Goal: Task Accomplishment & Management: Use online tool/utility

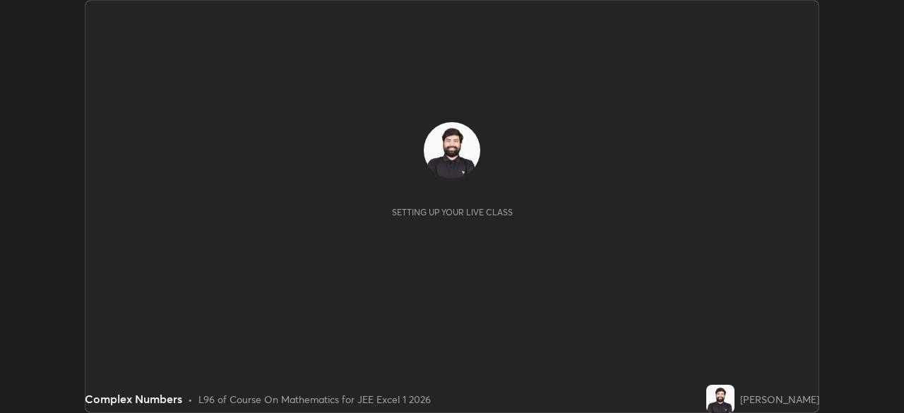
scroll to position [413, 904]
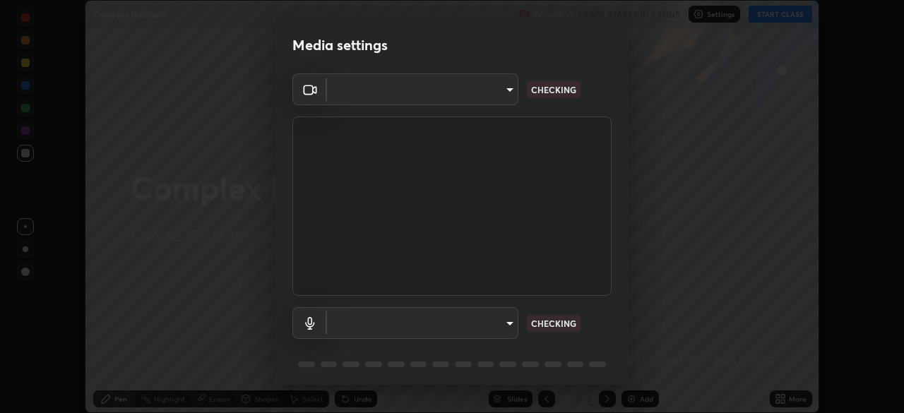
type input "2e9b027d6a4255688e554df818383ce9ed5f881db366686a8468352ce6a31e43"
click at [457, 318] on body "Erase all Complex Numbers Recording CLASS STARTS IN 5 MINS Settings START CLASS…" at bounding box center [452, 206] width 904 height 413
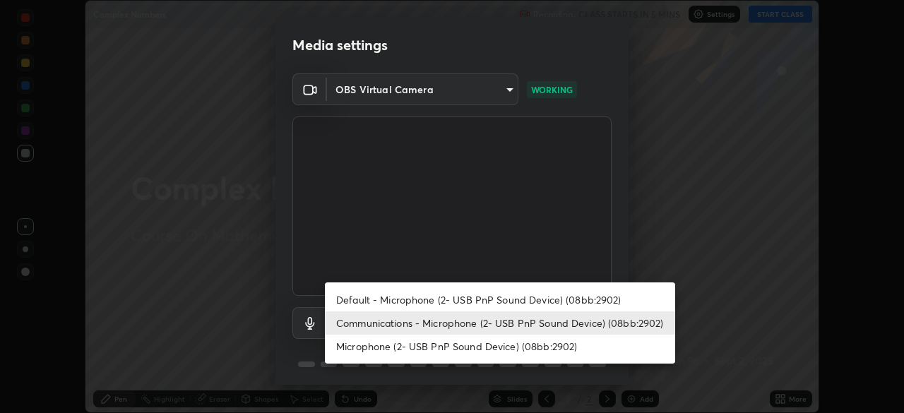
click at [420, 299] on li "Default - Microphone (2- USB PnP Sound Device) (08bb:2902)" at bounding box center [500, 299] width 350 height 23
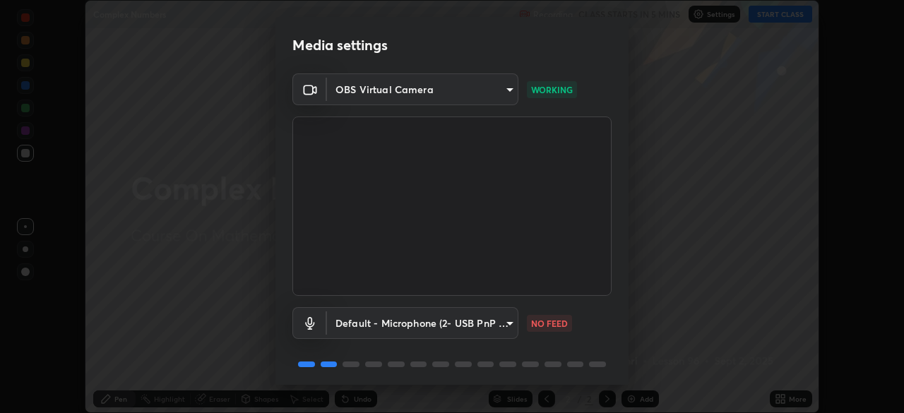
click at [431, 327] on body "Erase all Complex Numbers Recording CLASS STARTS IN 5 MINS Settings START CLASS…" at bounding box center [452, 206] width 904 height 413
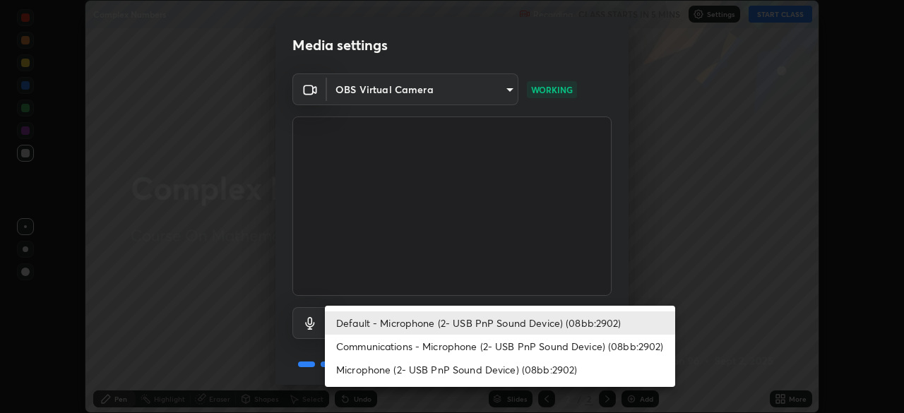
click at [413, 350] on li "Communications - Microphone (2- USB PnP Sound Device) (08bb:2902)" at bounding box center [500, 346] width 350 height 23
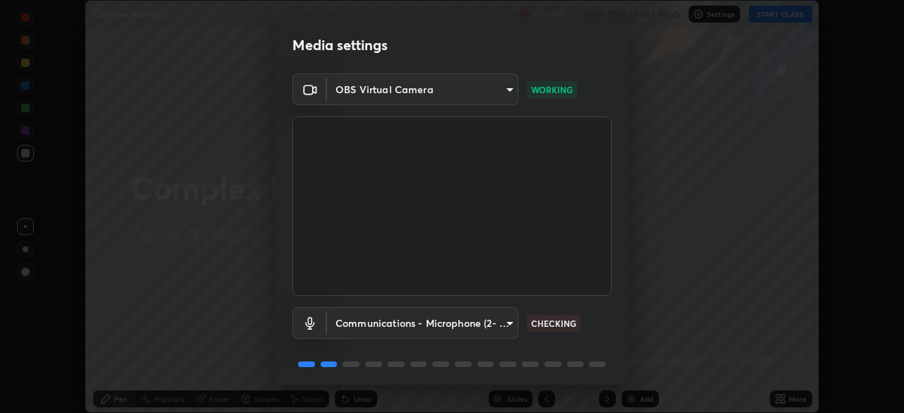
type input "communications"
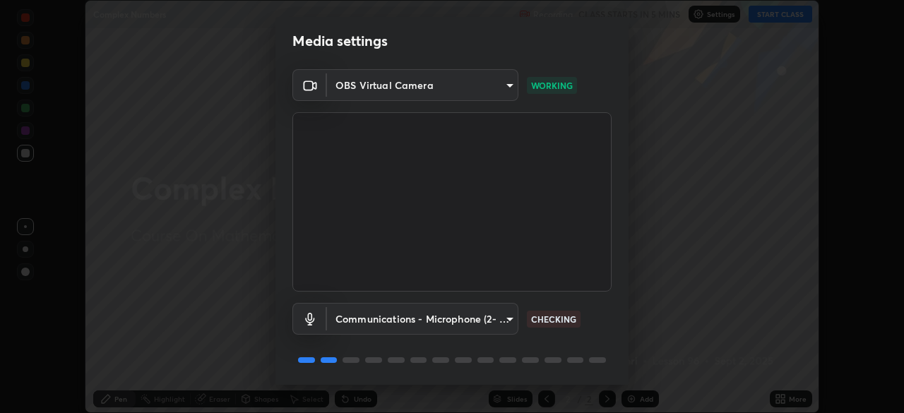
scroll to position [6, 0]
click at [402, 330] on body "Erase all Complex Numbers Recording CLASS STARTS IN 5 MINS Settings START CLASS…" at bounding box center [452, 206] width 904 height 413
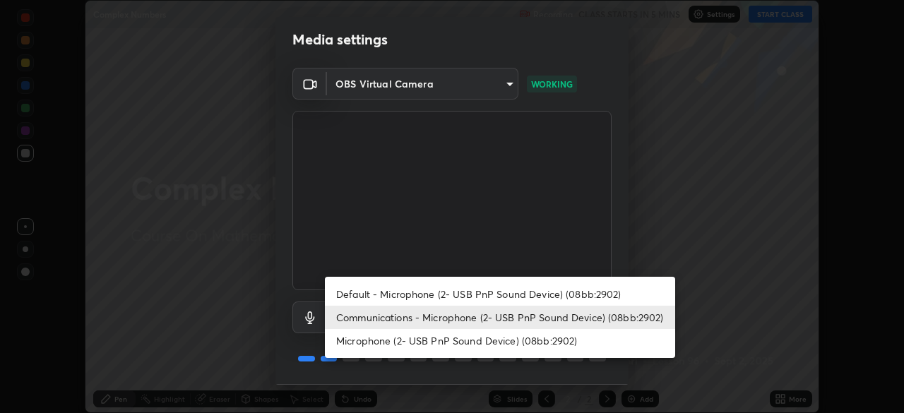
click at [354, 318] on li "Communications - Microphone (2- USB PnP Sound Device) (08bb:2902)" at bounding box center [500, 317] width 350 height 23
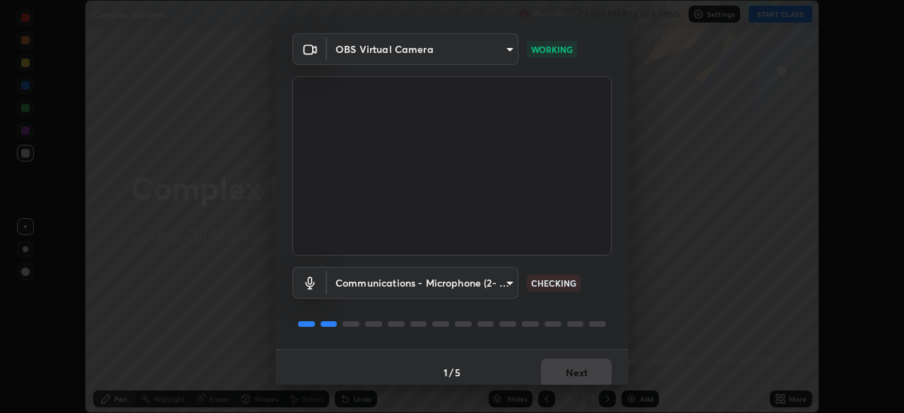
scroll to position [50, 0]
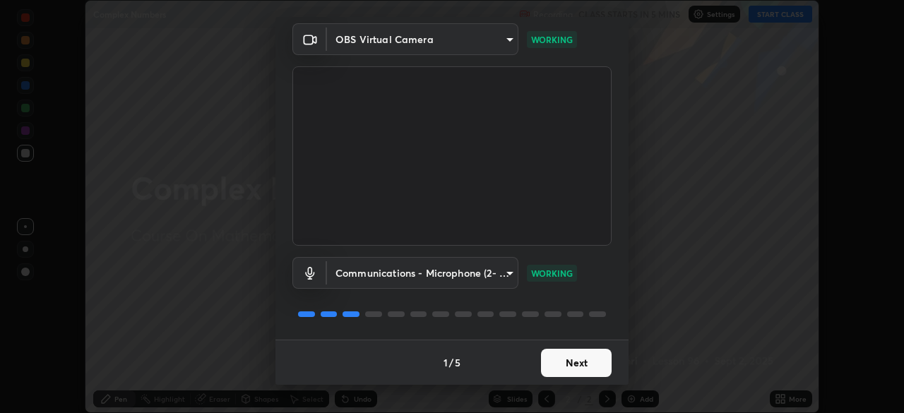
click at [555, 360] on button "Next" at bounding box center [576, 363] width 71 height 28
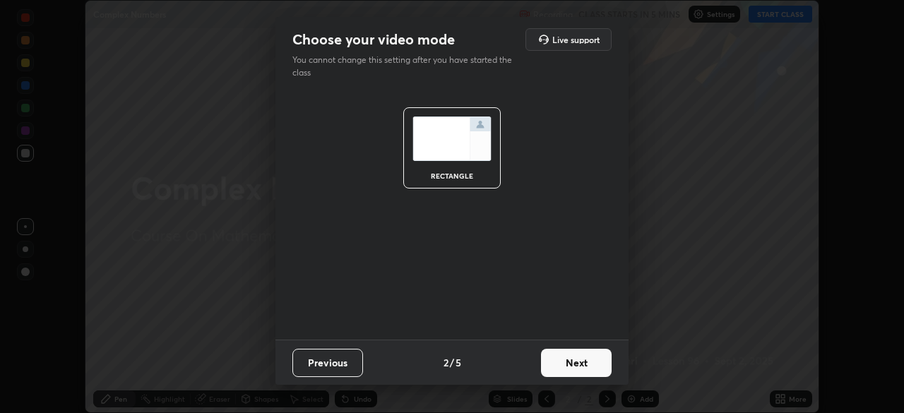
click at [563, 363] on button "Next" at bounding box center [576, 363] width 71 height 28
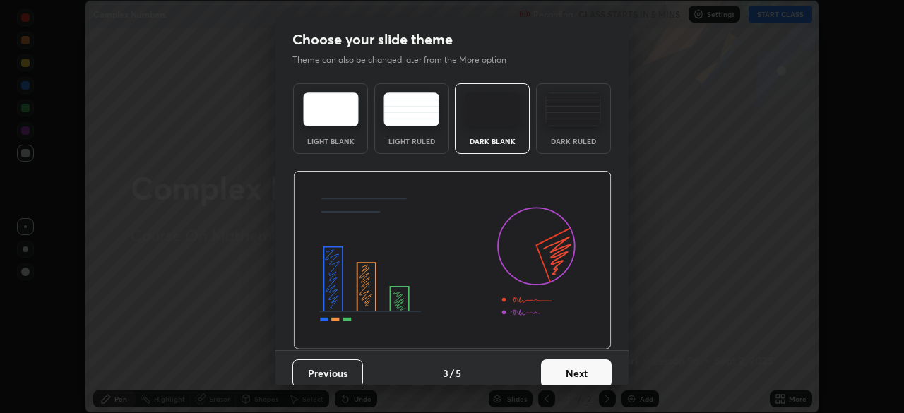
click at [573, 365] on button "Next" at bounding box center [576, 373] width 71 height 28
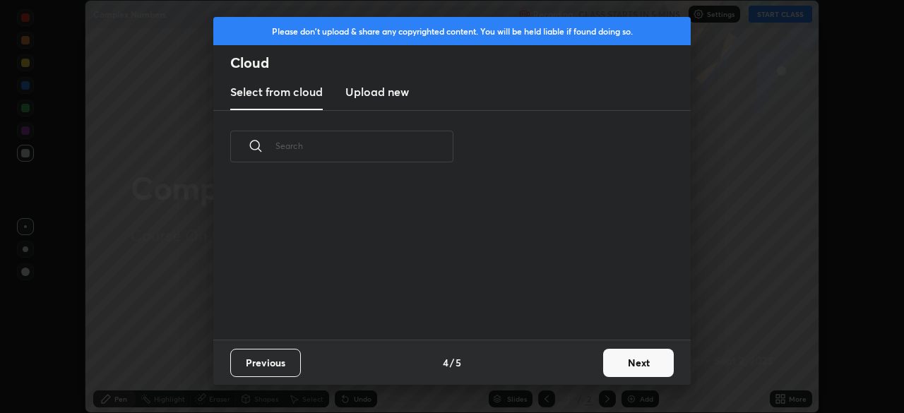
click at [620, 364] on button "Next" at bounding box center [638, 363] width 71 height 28
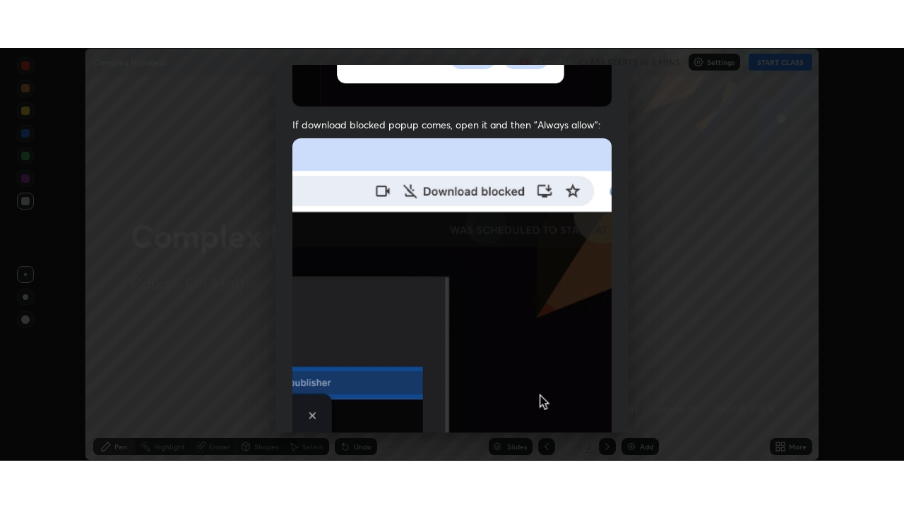
scroll to position [338, 0]
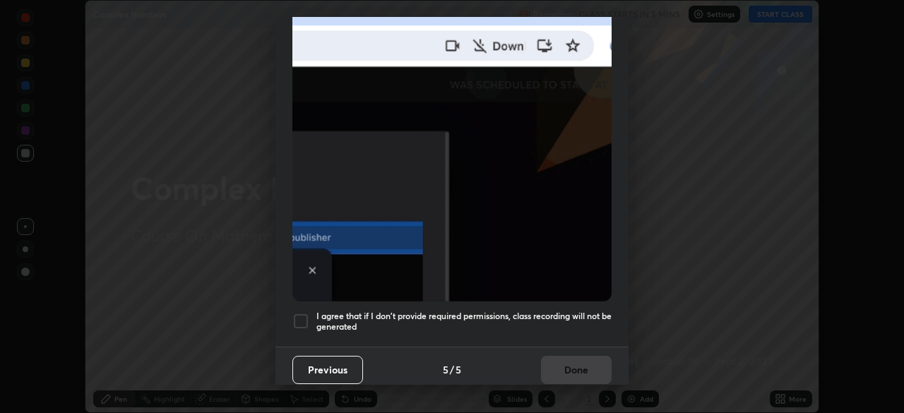
click at [297, 316] on div at bounding box center [300, 321] width 17 height 17
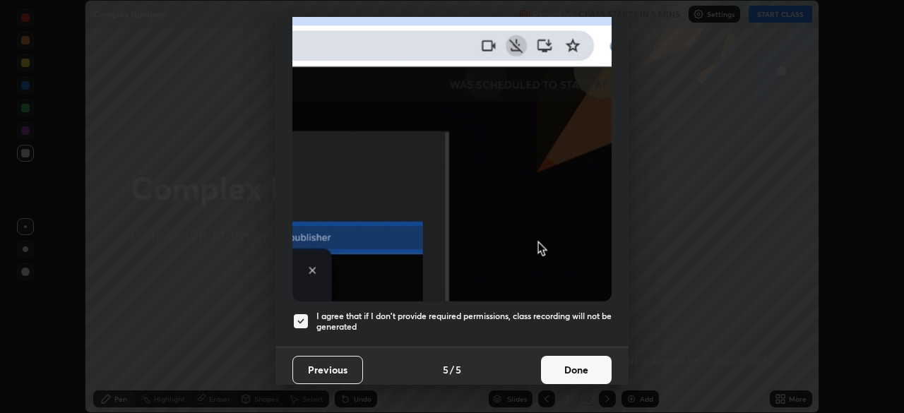
click at [578, 365] on button "Done" at bounding box center [576, 370] width 71 height 28
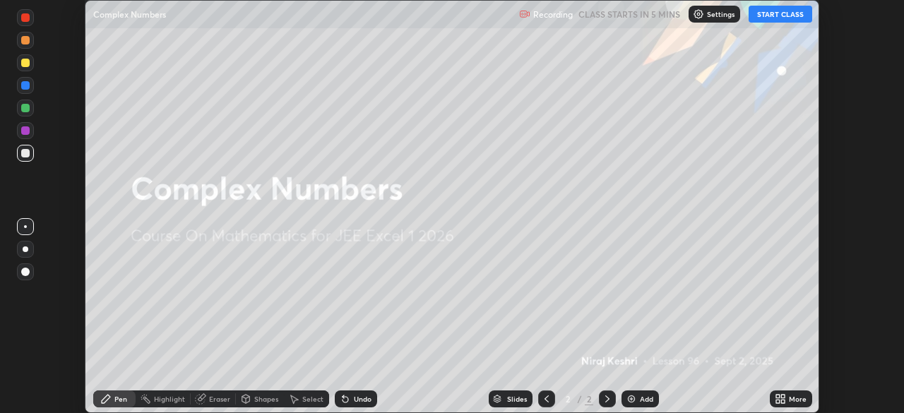
click at [780, 15] on button "START CLASS" at bounding box center [780, 14] width 64 height 17
click at [788, 395] on div "More" at bounding box center [790, 398] width 42 height 17
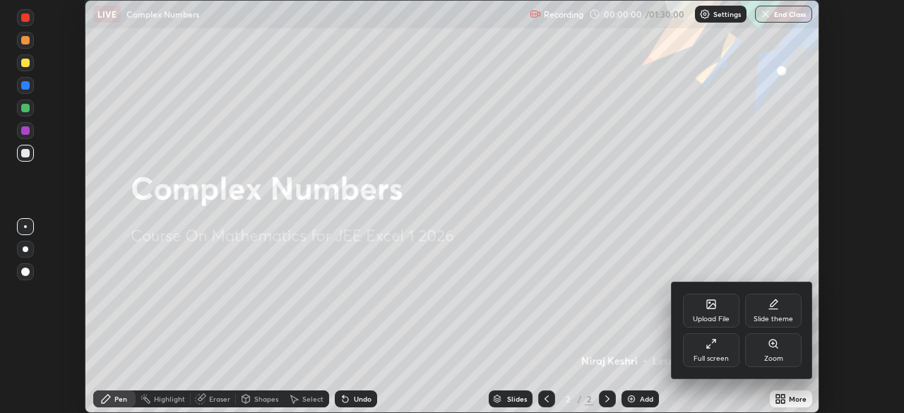
click at [708, 350] on div "Full screen" at bounding box center [711, 350] width 56 height 34
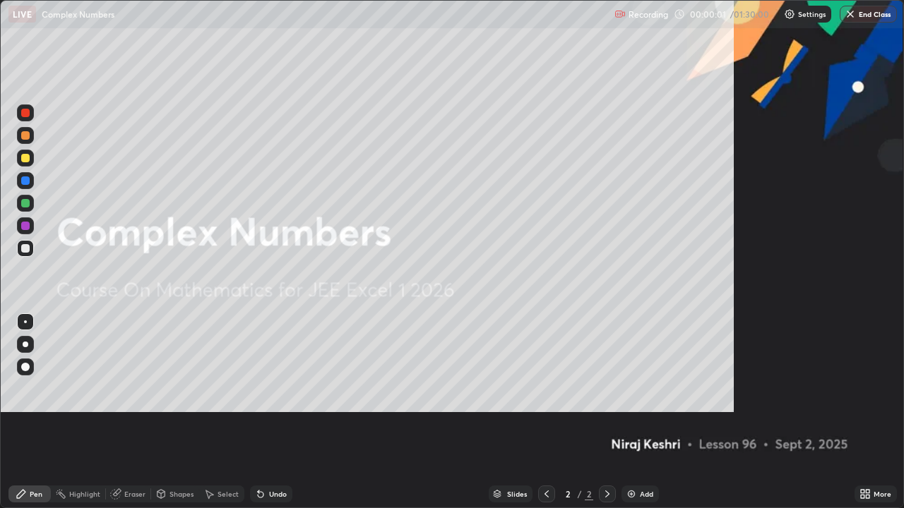
scroll to position [508, 904]
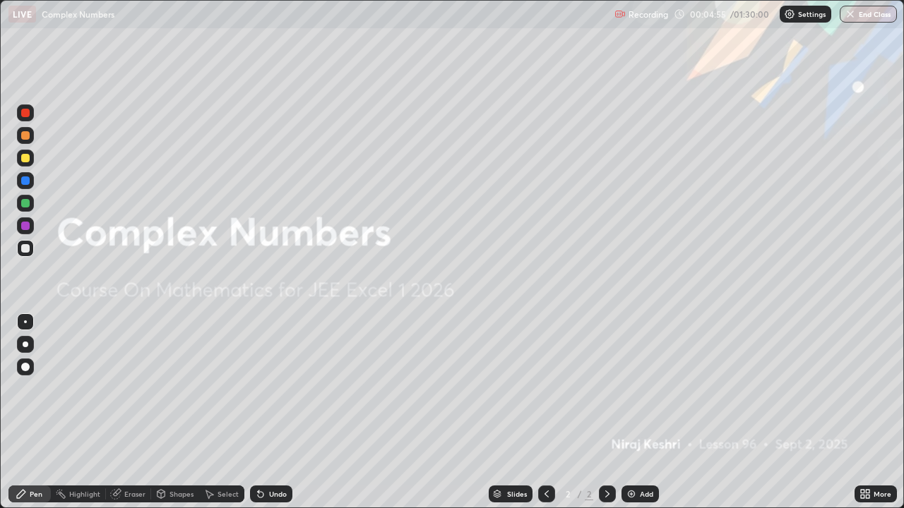
click at [271, 412] on div "Undo" at bounding box center [271, 494] width 42 height 17
click at [263, 412] on icon at bounding box center [260, 494] width 11 height 11
click at [275, 412] on div "Undo" at bounding box center [278, 494] width 18 height 7
click at [263, 412] on div "Undo" at bounding box center [271, 494] width 42 height 17
click at [264, 412] on div "Undo" at bounding box center [271, 494] width 42 height 17
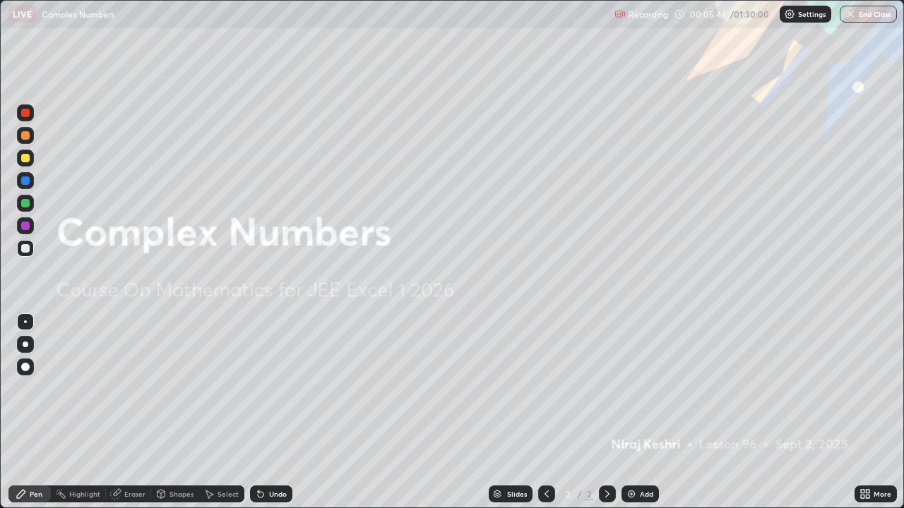
click at [270, 412] on div "Undo" at bounding box center [278, 494] width 18 height 7
click at [263, 412] on icon at bounding box center [260, 494] width 11 height 11
click at [264, 412] on icon at bounding box center [260, 494] width 11 height 11
click at [259, 412] on div "Undo" at bounding box center [271, 494] width 42 height 17
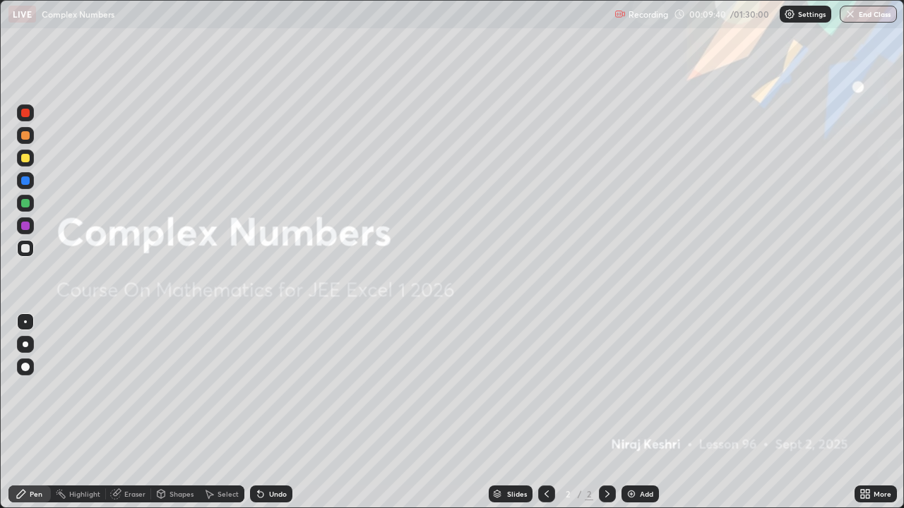
click at [265, 412] on div "Undo" at bounding box center [271, 494] width 42 height 17
click at [271, 412] on div "Undo" at bounding box center [278, 494] width 18 height 7
click at [266, 412] on div "Undo" at bounding box center [271, 494] width 42 height 17
click at [269, 412] on div "Undo" at bounding box center [278, 494] width 18 height 7
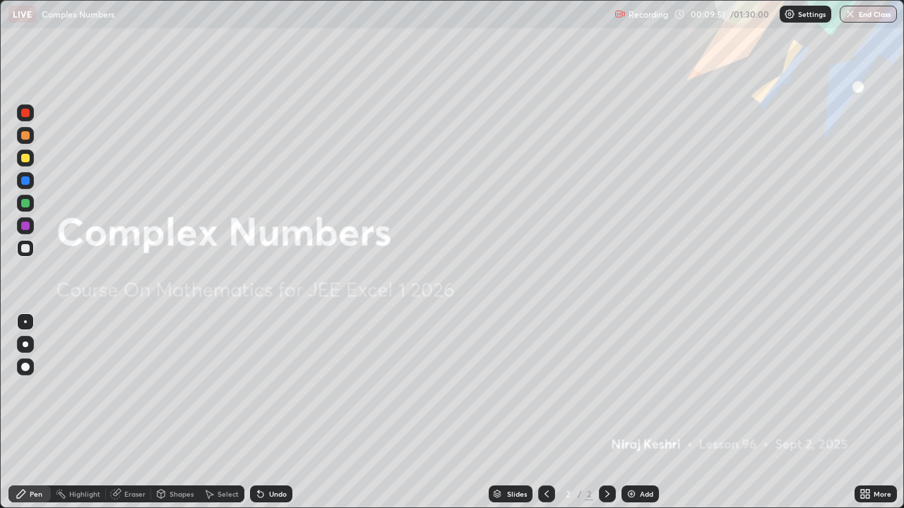
click at [271, 412] on div "Undo" at bounding box center [278, 494] width 18 height 7
click at [272, 412] on div "Undo" at bounding box center [278, 494] width 18 height 7
click at [130, 412] on div "Eraser" at bounding box center [134, 494] width 21 height 7
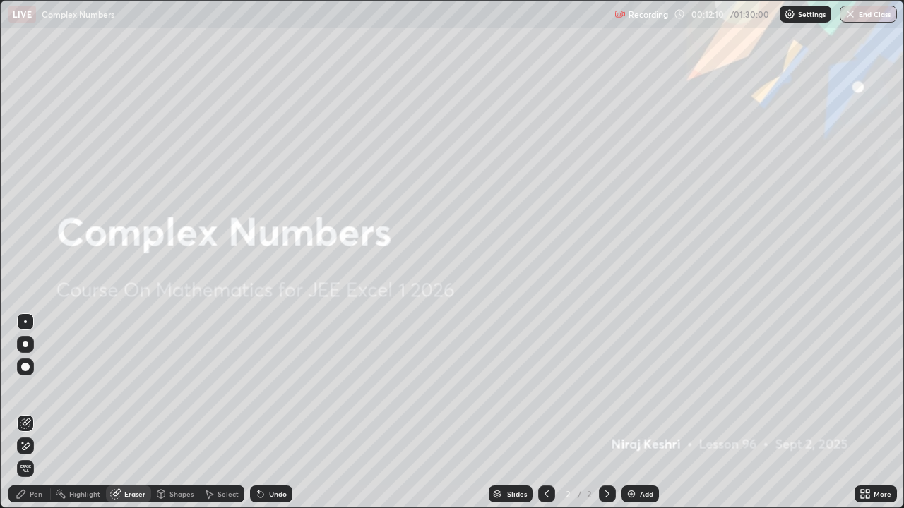
click at [28, 363] on div at bounding box center [25, 367] width 17 height 17
click at [32, 412] on div "Pen" at bounding box center [36, 494] width 13 height 7
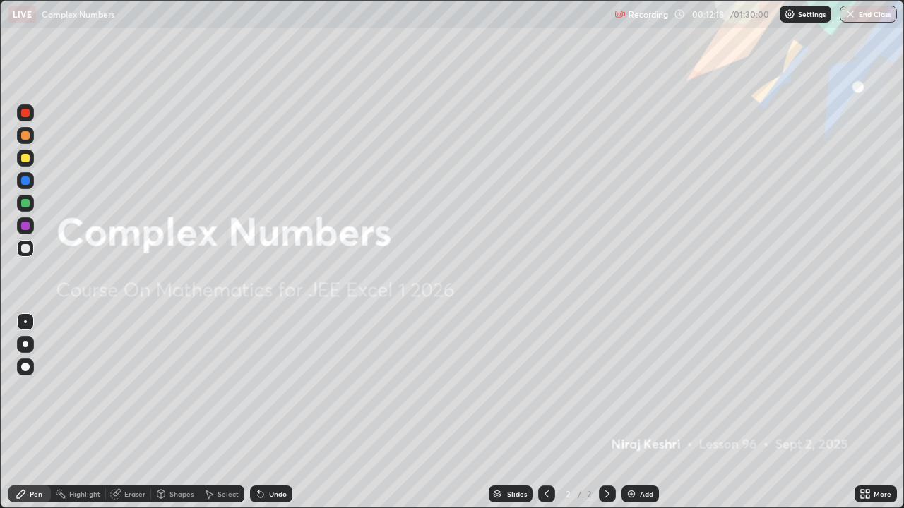
click at [124, 412] on div "Eraser" at bounding box center [134, 494] width 21 height 7
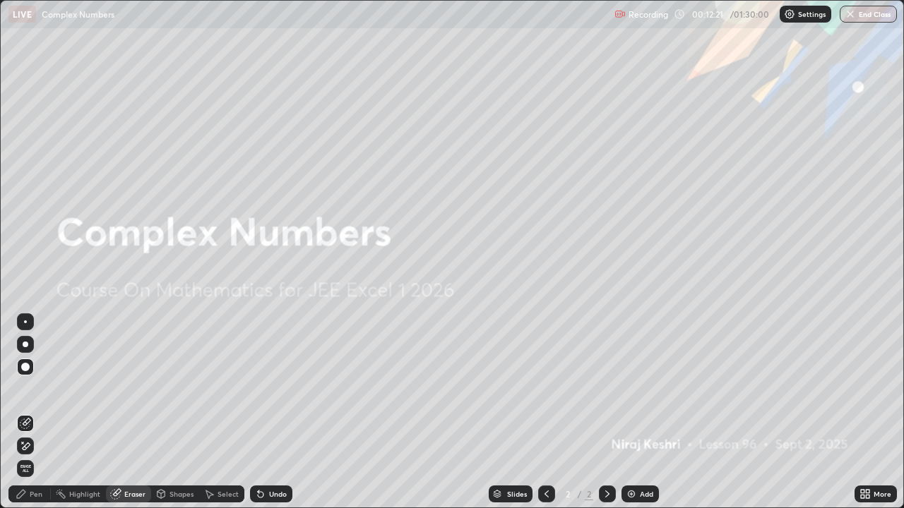
click at [25, 412] on icon at bounding box center [21, 494] width 11 height 11
